Goal: Use online tool/utility: Utilize a website feature to perform a specific function

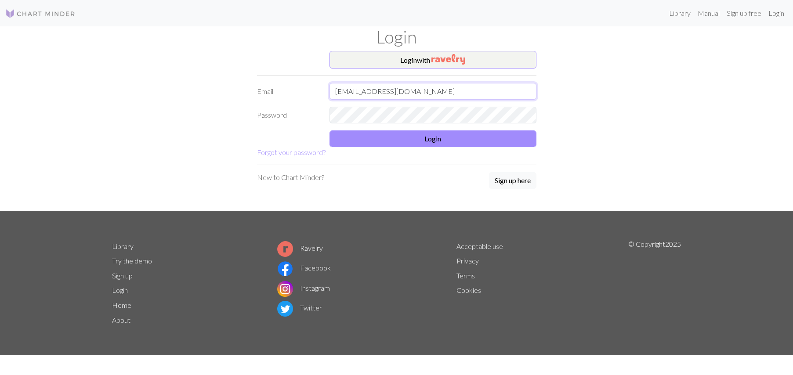
type input "[EMAIL_ADDRESS][DOMAIN_NAME]"
click at [443, 138] on button "Login" at bounding box center [433, 139] width 207 height 17
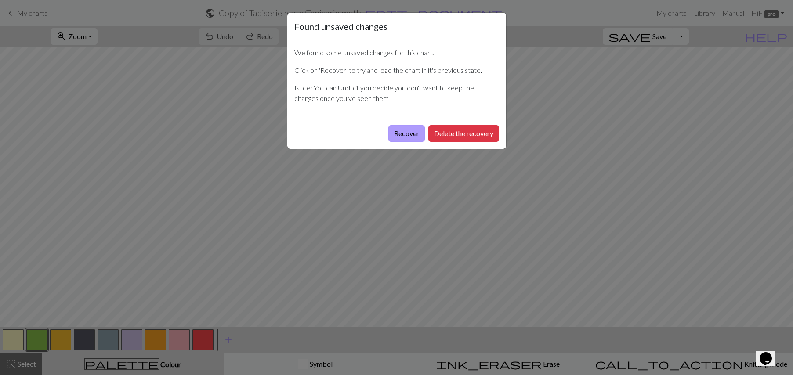
click at [404, 135] on button "Recover" at bounding box center [407, 133] width 36 height 17
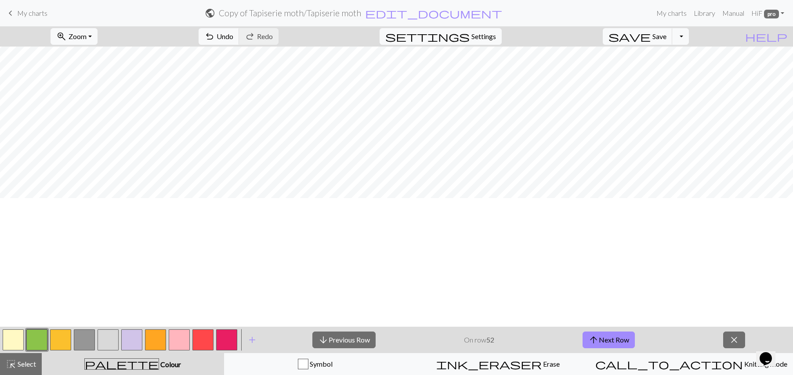
scroll to position [196, 0]
click at [87, 36] on span "Zoom" at bounding box center [78, 36] width 18 height 8
click at [102, 149] on button "200%" at bounding box center [85, 148] width 69 height 14
drag, startPoint x: 275, startPoint y: 324, endPoint x: 0, endPoint y: 4, distance: 422.1
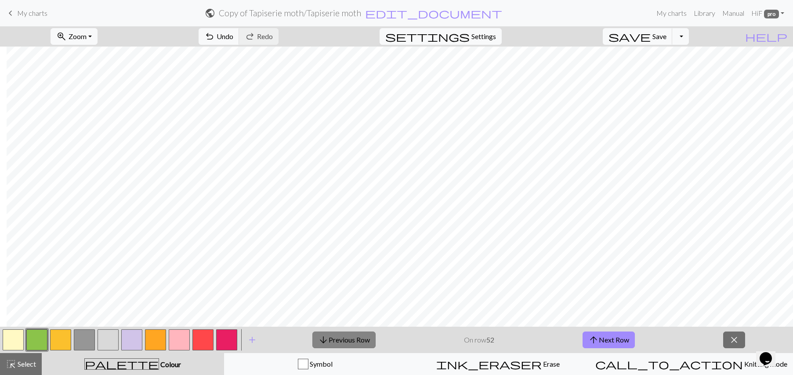
click at [361, 342] on button "arrow_downward Previous Row" at bounding box center [344, 340] width 63 height 17
click at [362, 342] on button "arrow_downward Previous Row" at bounding box center [344, 340] width 63 height 17
click at [98, 41] on button "zoom_in Zoom Zoom" at bounding box center [74, 36] width 47 height 17
click at [90, 131] on button "150%" at bounding box center [85, 134] width 69 height 14
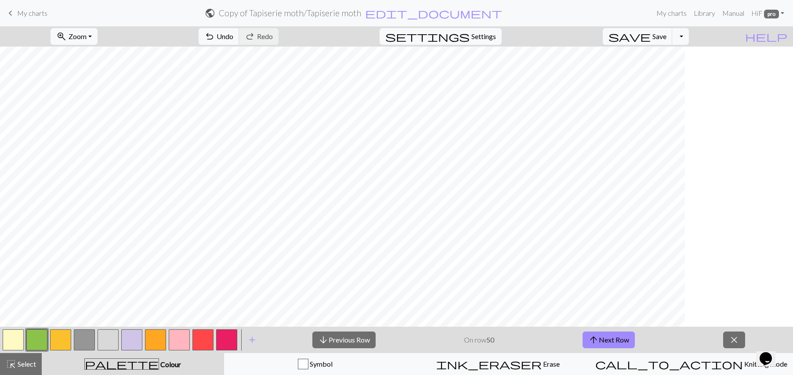
scroll to position [467, 182]
click at [357, 338] on button "arrow_downward Previous Row" at bounding box center [344, 340] width 63 height 17
click at [341, 341] on button "arrow_downward Previous Row" at bounding box center [344, 340] width 63 height 17
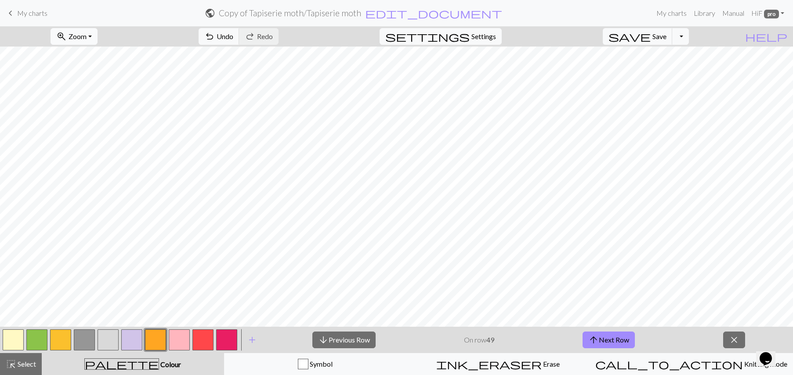
click at [98, 40] on button "zoom_in Zoom Zoom" at bounding box center [74, 36] width 47 height 17
click at [109, 105] on button "50%" at bounding box center [85, 105] width 69 height 14
click at [98, 42] on button "zoom_in Zoom Zoom" at bounding box center [74, 36] width 47 height 17
click at [108, 127] on button "150%" at bounding box center [85, 134] width 69 height 14
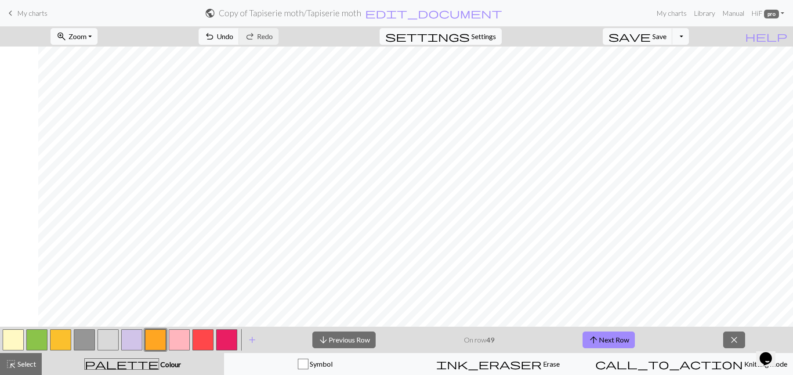
scroll to position [511, 501]
click at [353, 342] on button "arrow_downward Previous Row" at bounding box center [344, 340] width 63 height 17
